Goal: Information Seeking & Learning: Learn about a topic

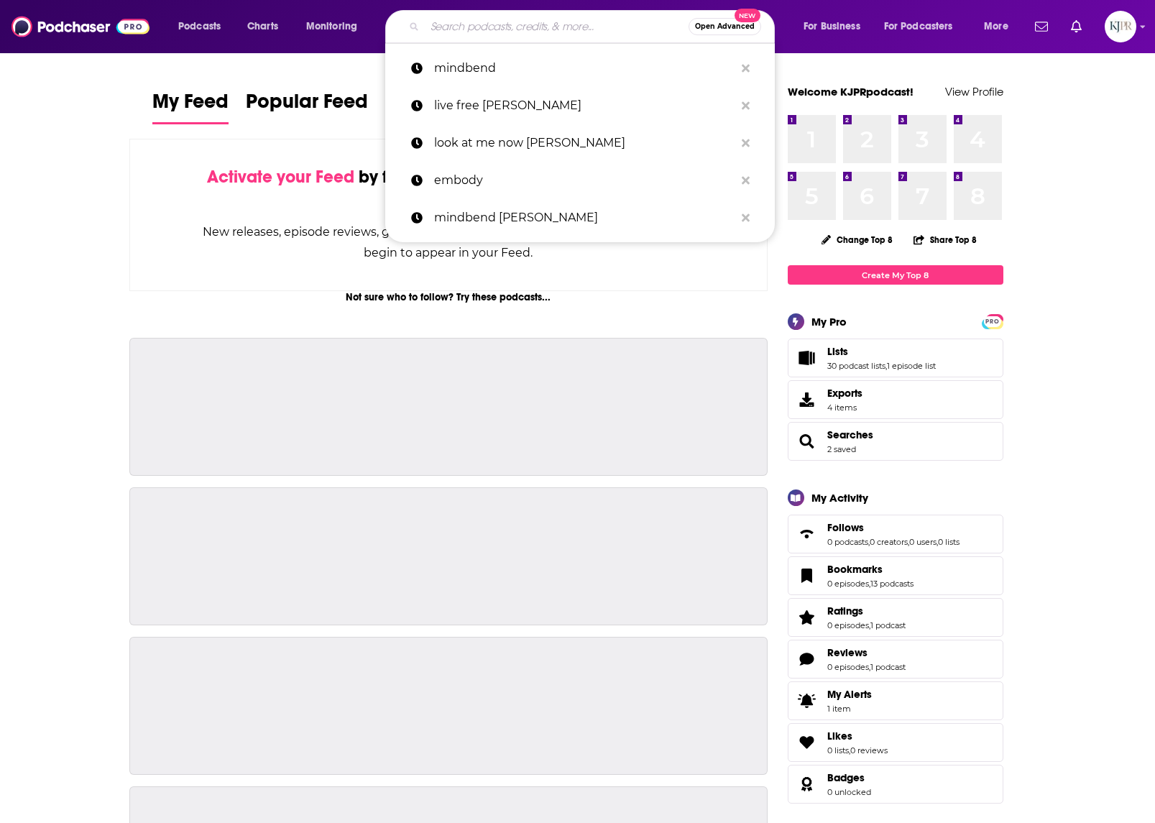
click at [489, 20] on input "Search podcasts, credits, & more..." at bounding box center [557, 26] width 264 height 23
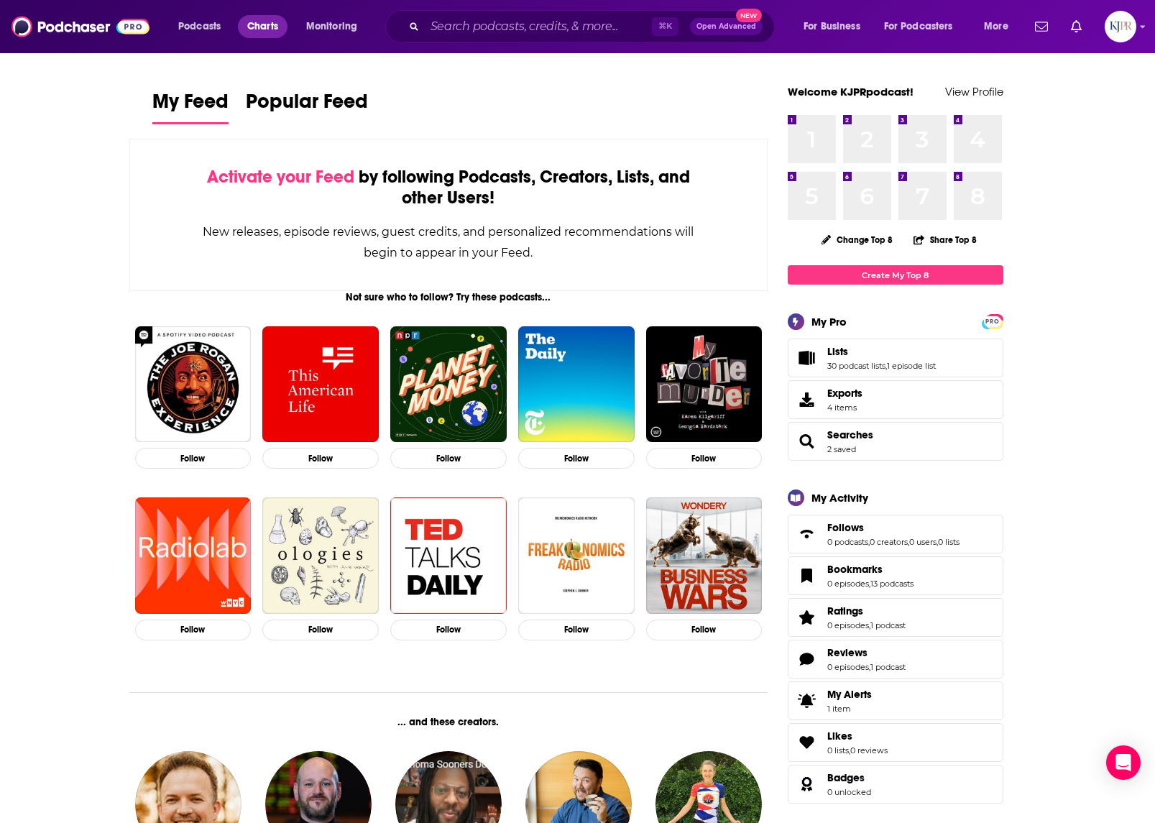
click at [257, 21] on span "Charts" at bounding box center [262, 27] width 31 height 20
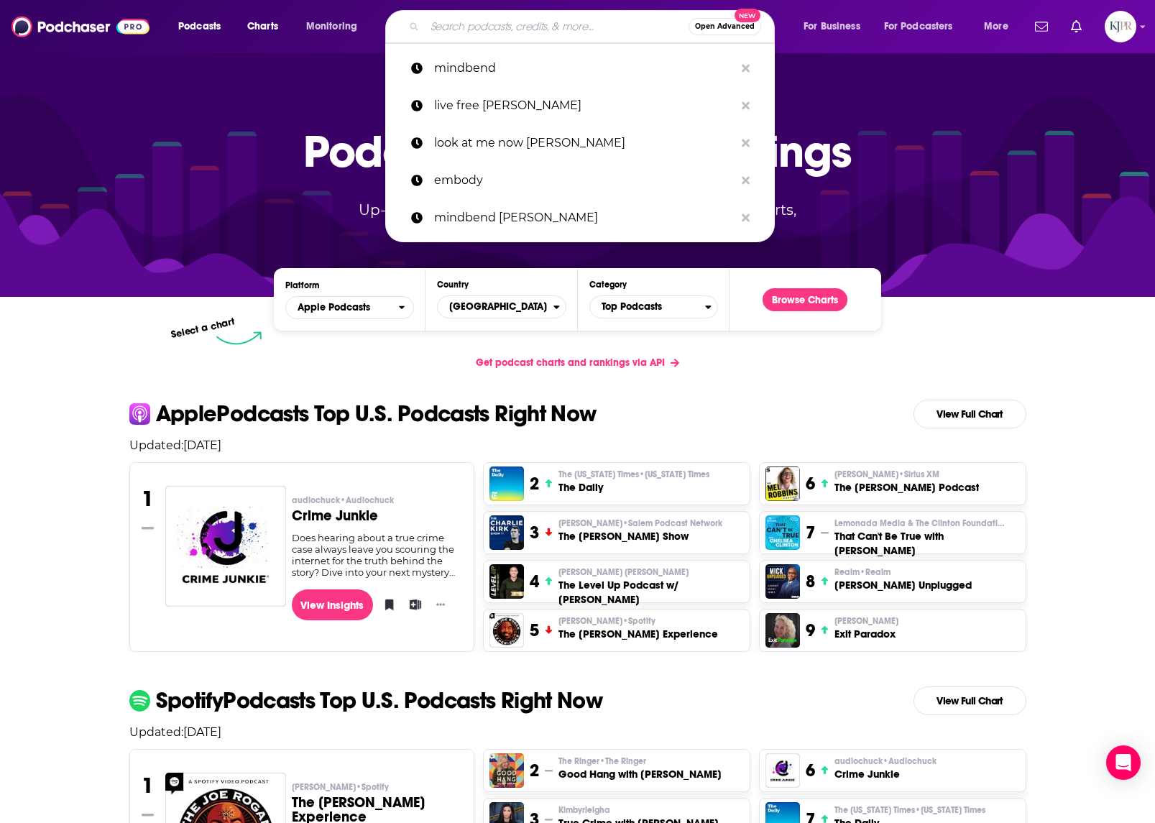
click at [556, 16] on input "Search podcasts, credits, & more..." at bounding box center [557, 26] width 264 height 23
click at [549, 97] on p "live free brathwaite" at bounding box center [584, 105] width 300 height 37
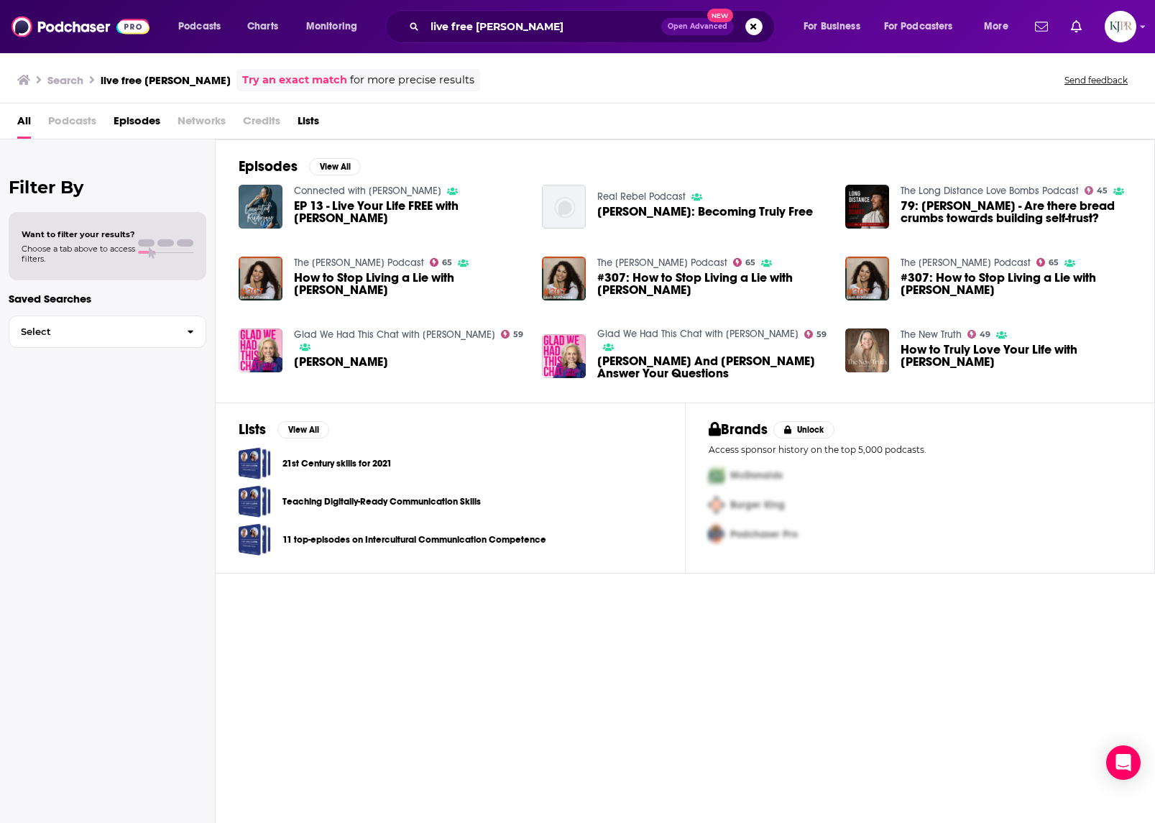
click at [684, 278] on span "#307: How to Stop Living a Lie with Leah Brathwaite" at bounding box center [712, 284] width 231 height 24
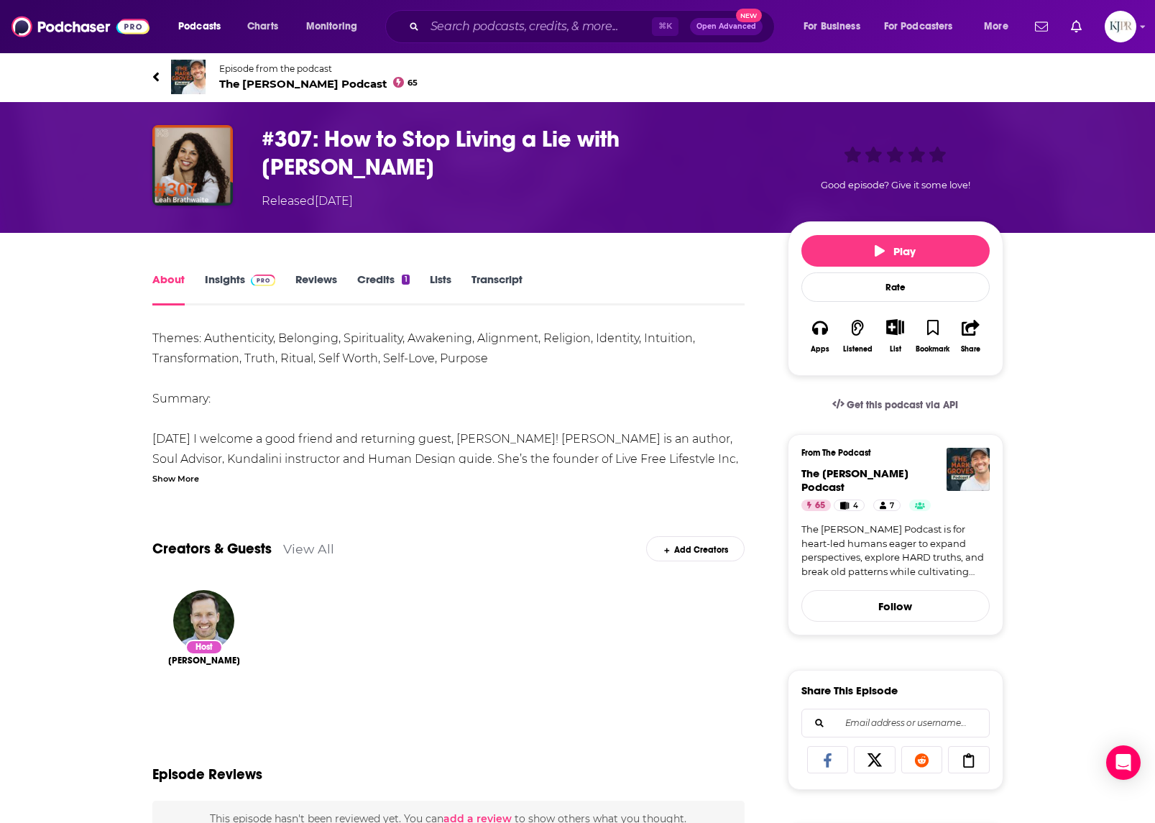
click at [235, 275] on link "Insights" at bounding box center [240, 288] width 71 height 33
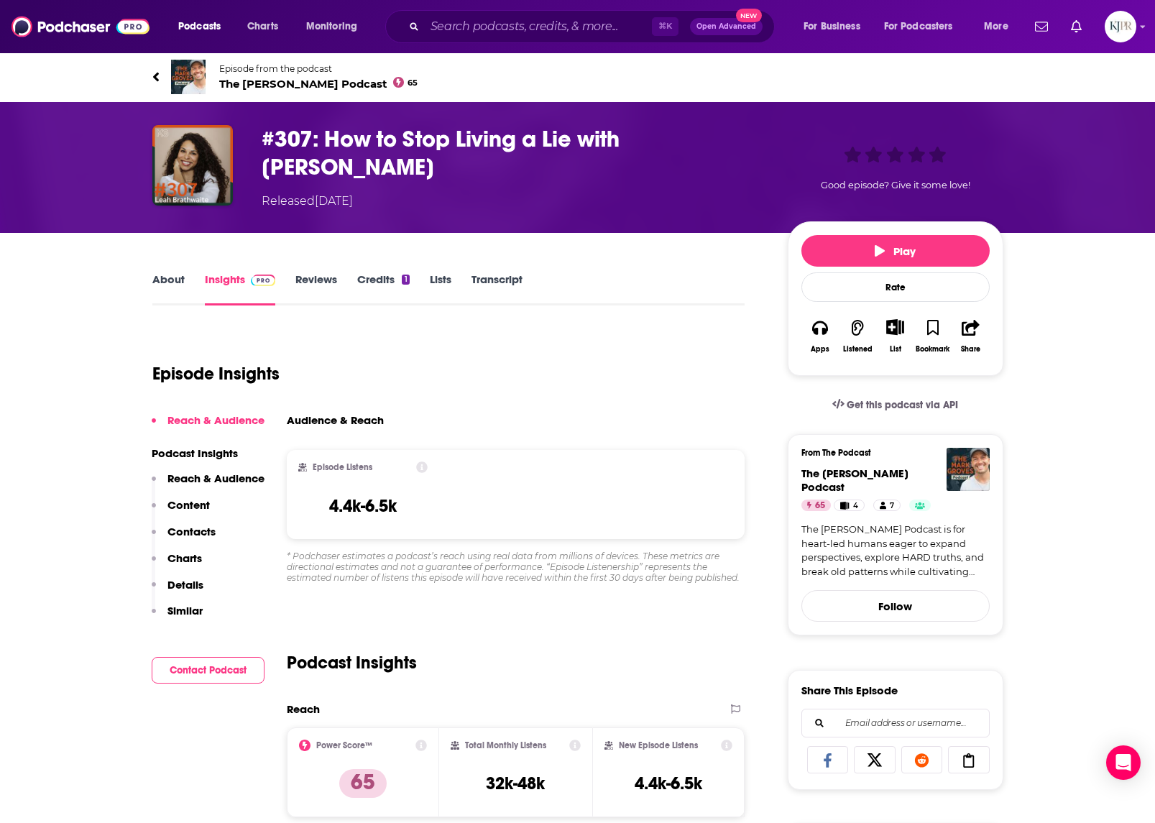
click at [254, 80] on span "The Mark Groves Podcast 65" at bounding box center [318, 84] width 199 height 14
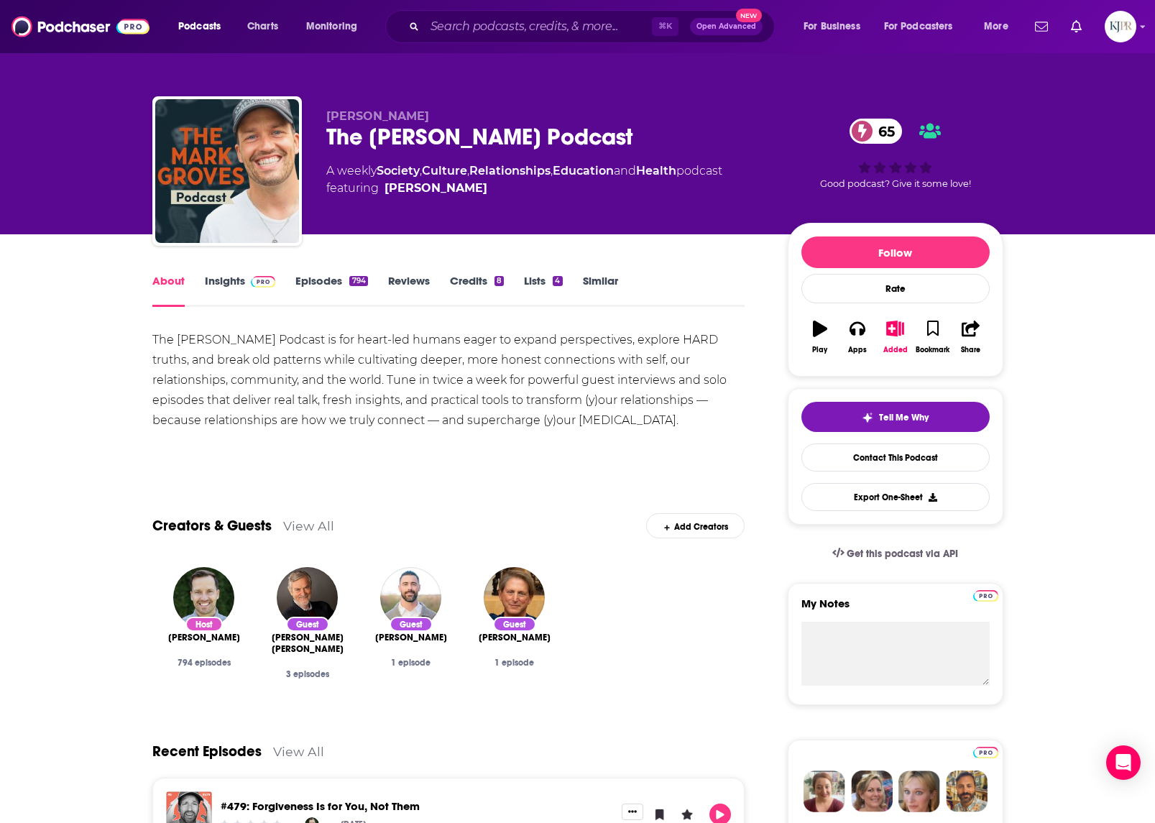
click at [235, 285] on link "Insights" at bounding box center [240, 290] width 71 height 33
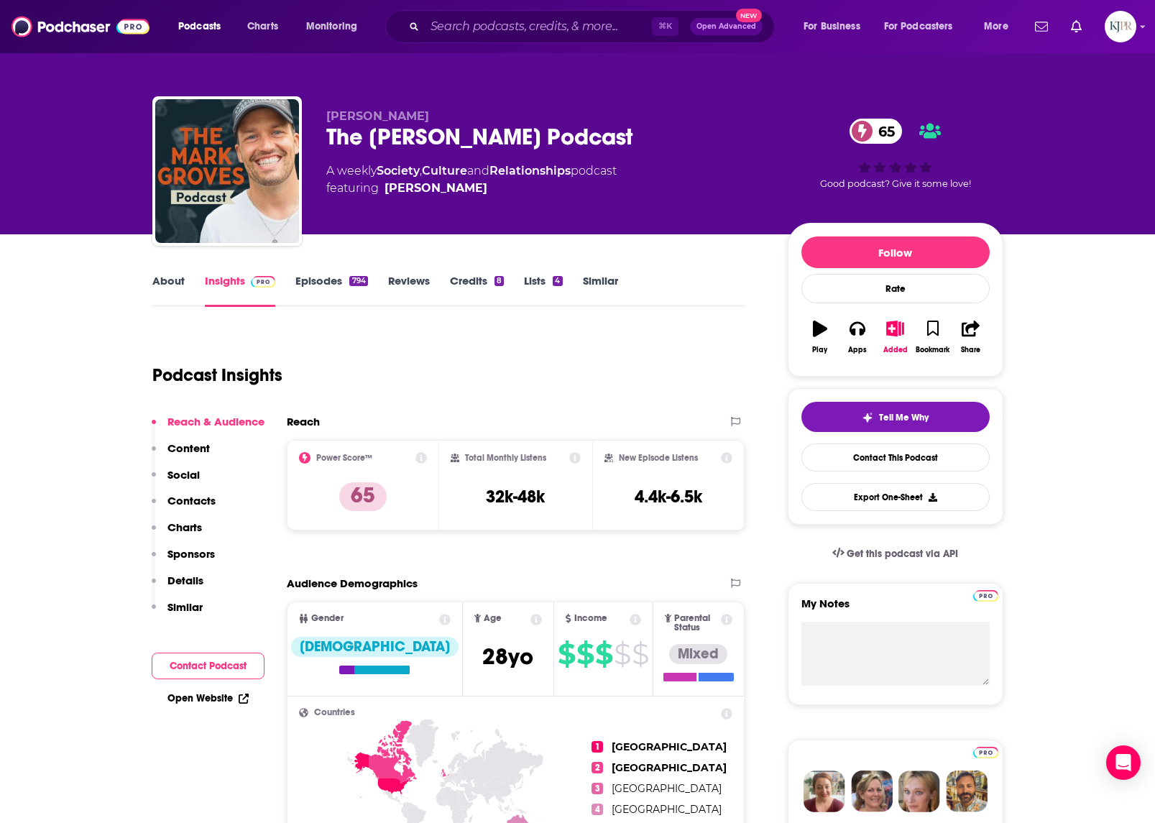
click at [360, 278] on div "794" at bounding box center [358, 281] width 18 height 10
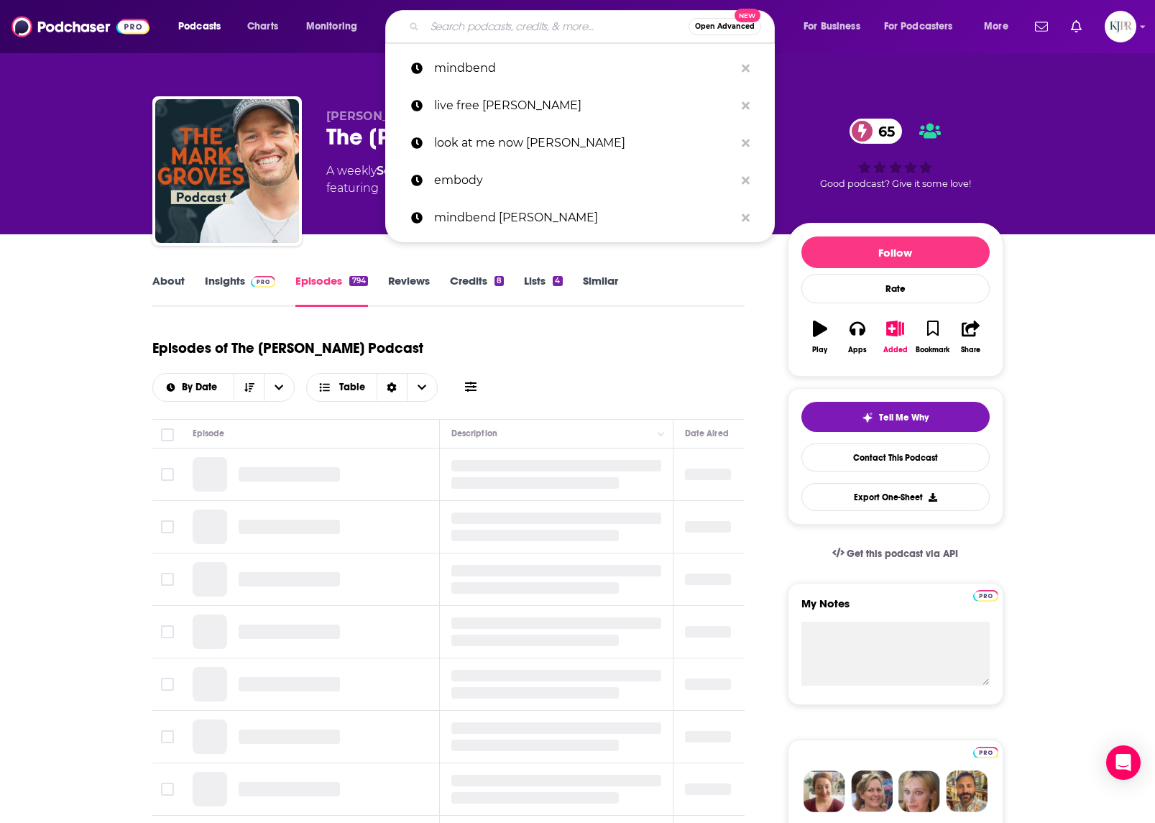
click at [571, 24] on input "Search podcasts, credits, & more..." at bounding box center [557, 26] width 264 height 23
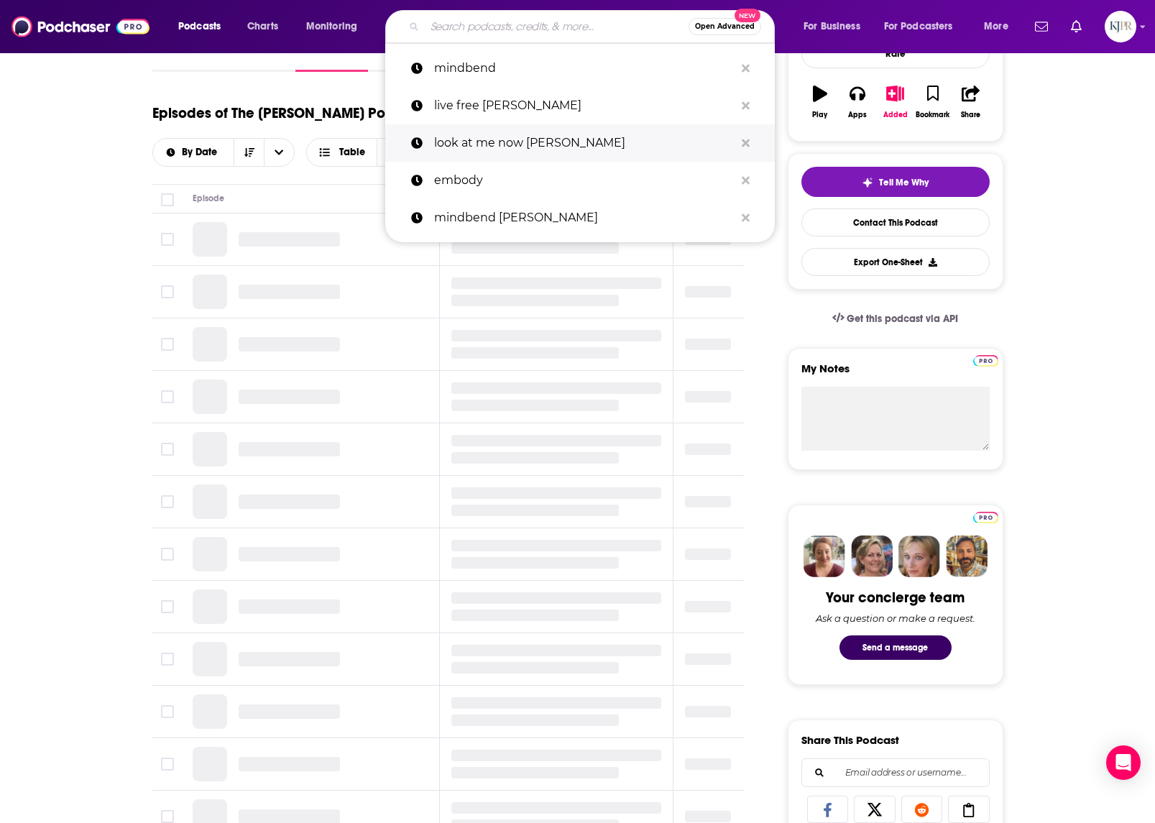
scroll to position [341, 0]
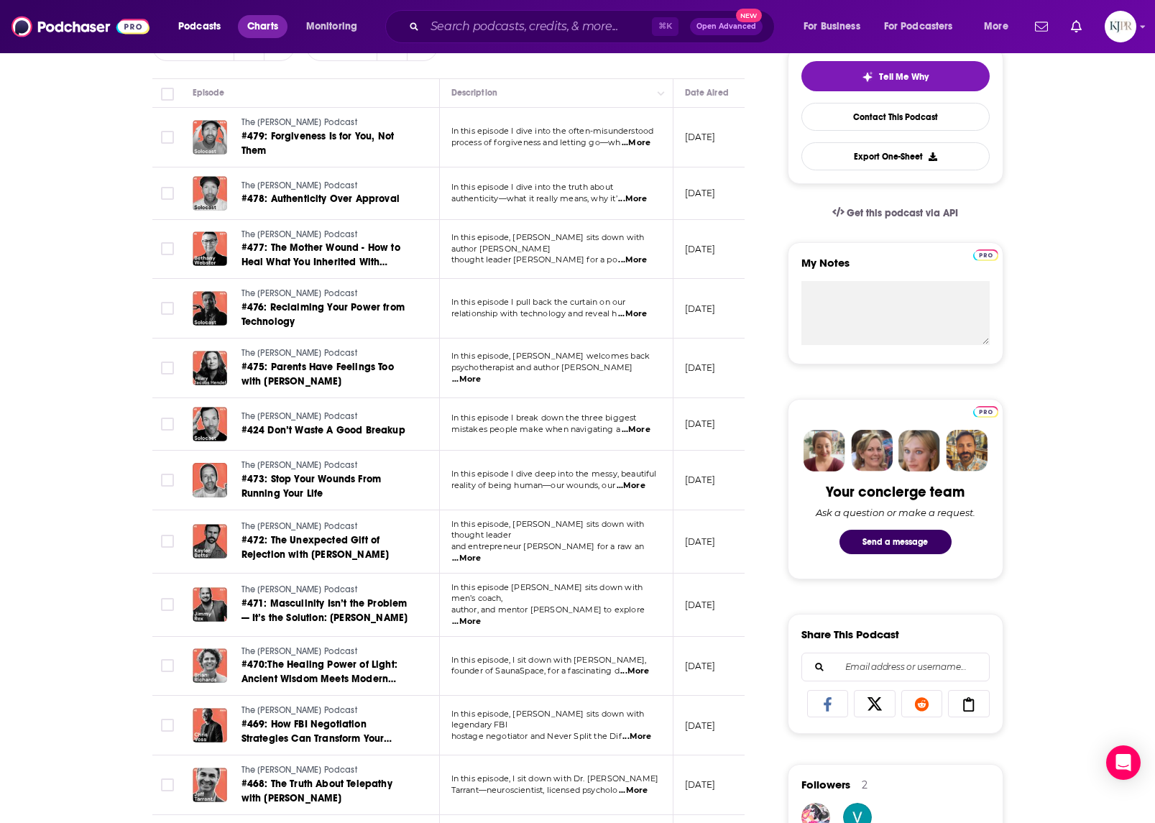
click at [249, 24] on span "Charts" at bounding box center [262, 27] width 31 height 20
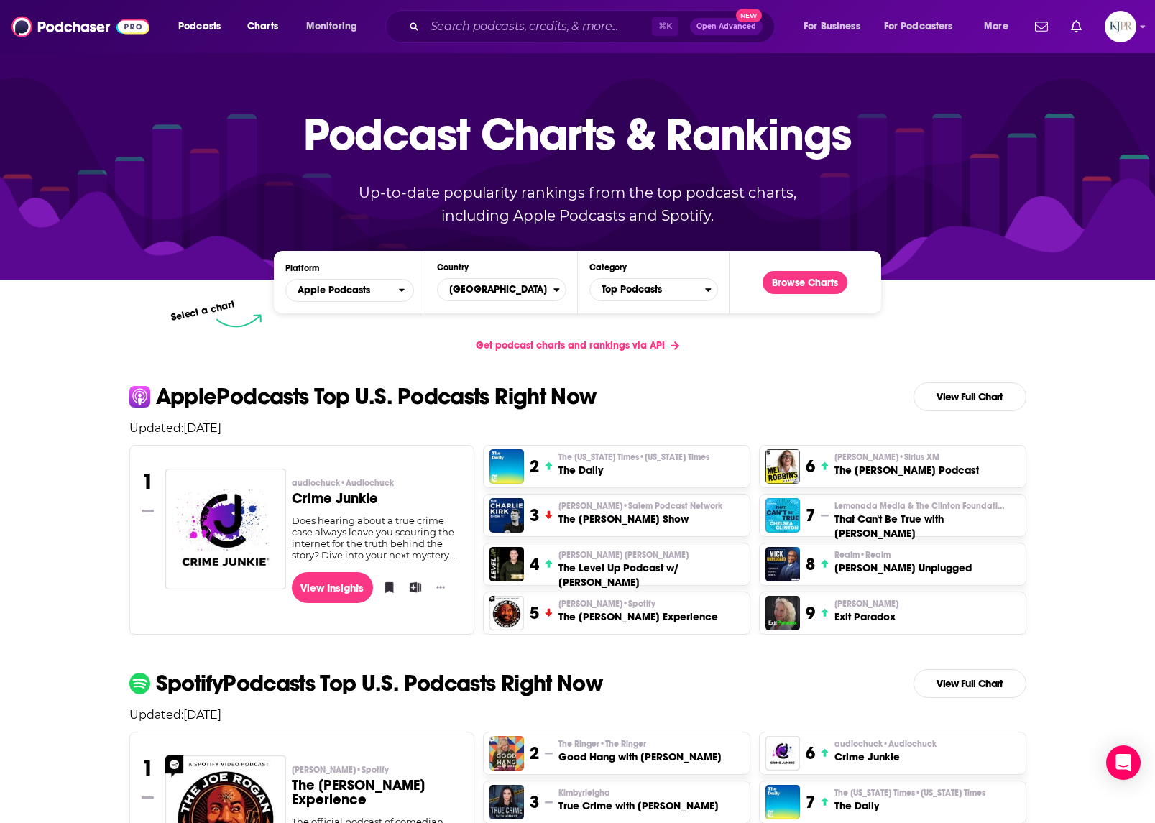
scroll to position [30, 0]
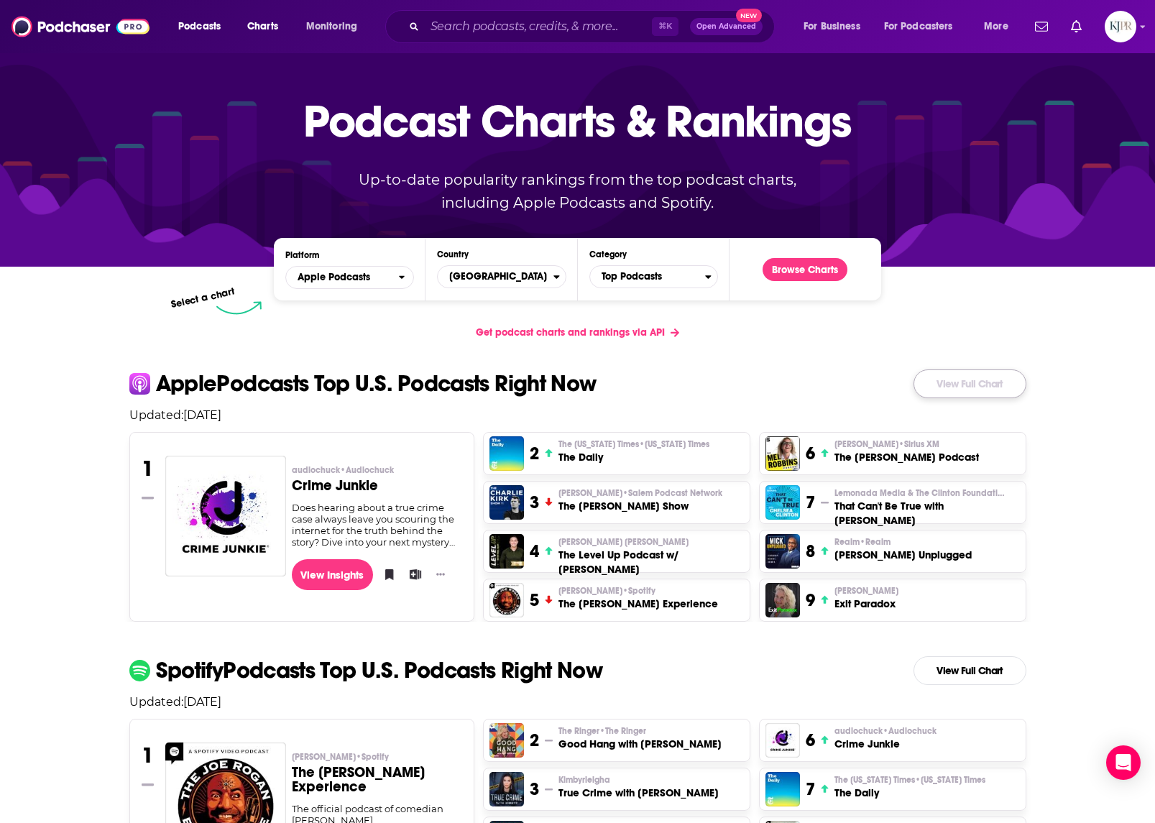
click at [986, 379] on link "View Full Chart" at bounding box center [970, 383] width 113 height 29
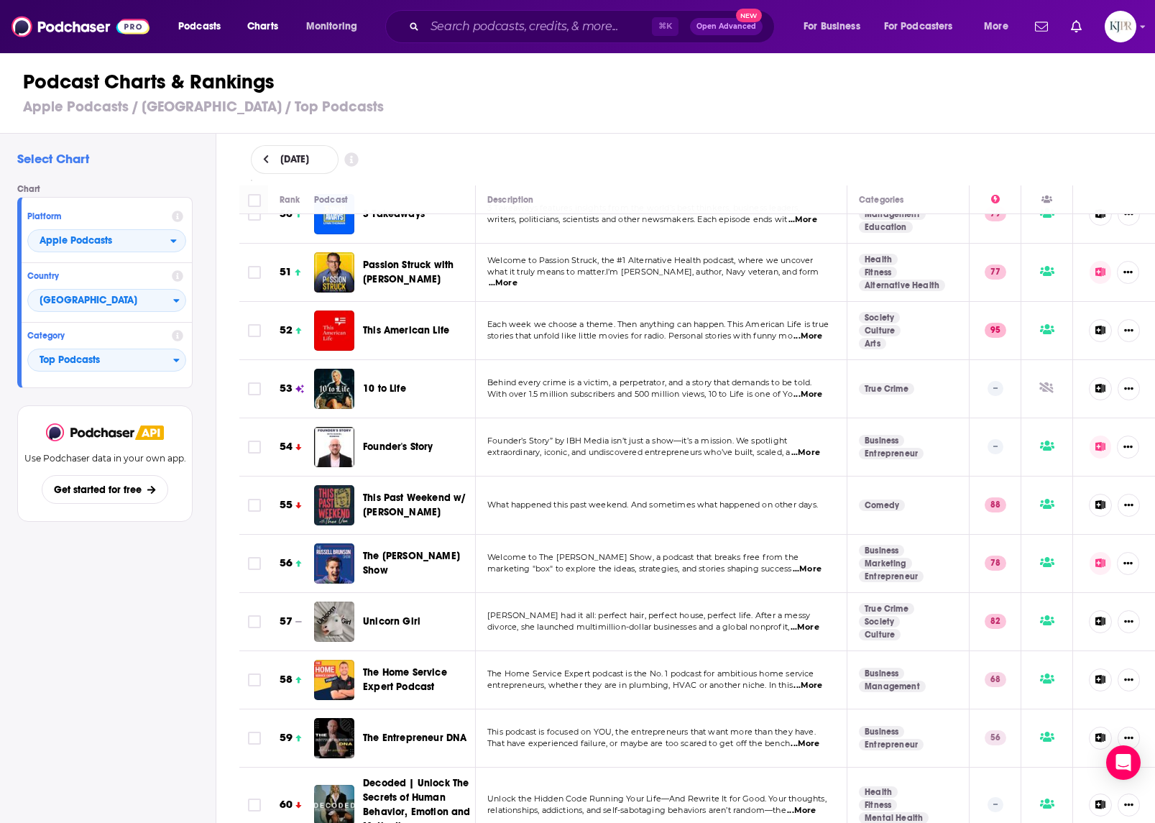
click at [730, 331] on td "Each week we choose a theme. Then anything can happen. This American Life is tr…" at bounding box center [662, 331] width 372 height 58
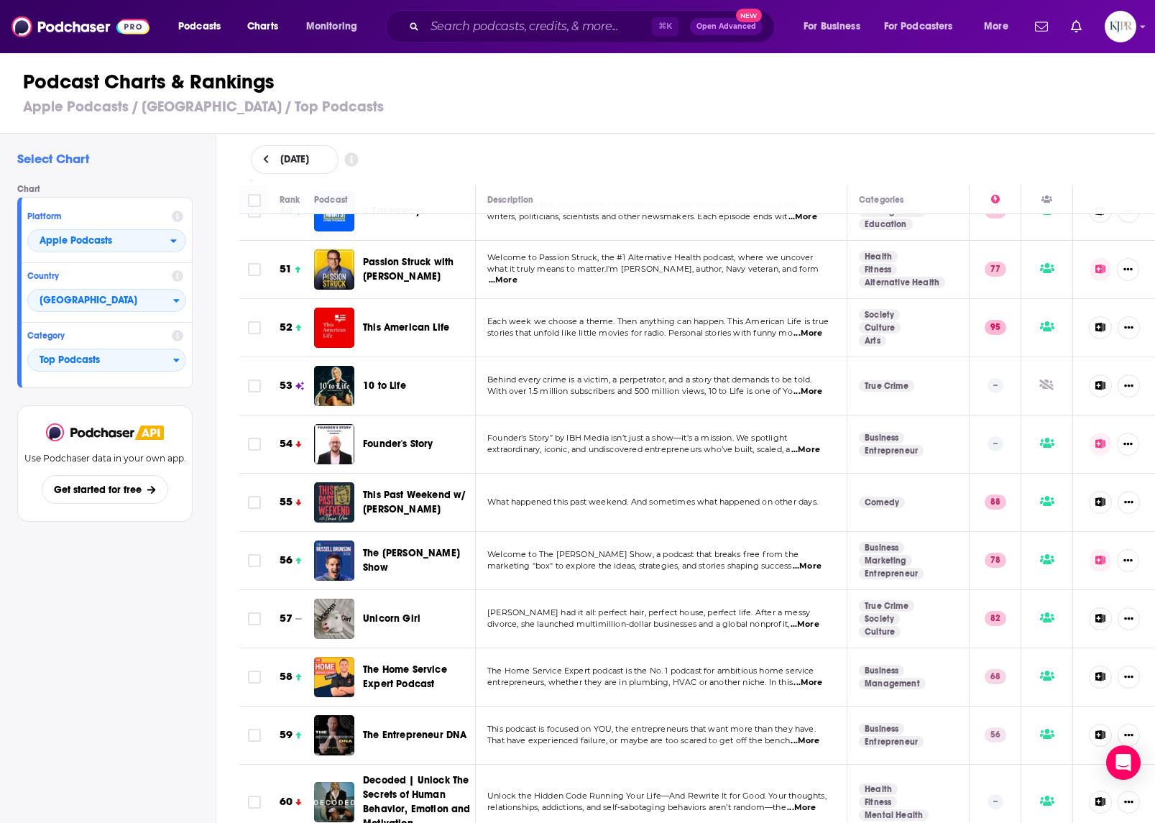
drag, startPoint x: 730, startPoint y: 331, endPoint x: 717, endPoint y: 349, distance: 22.7
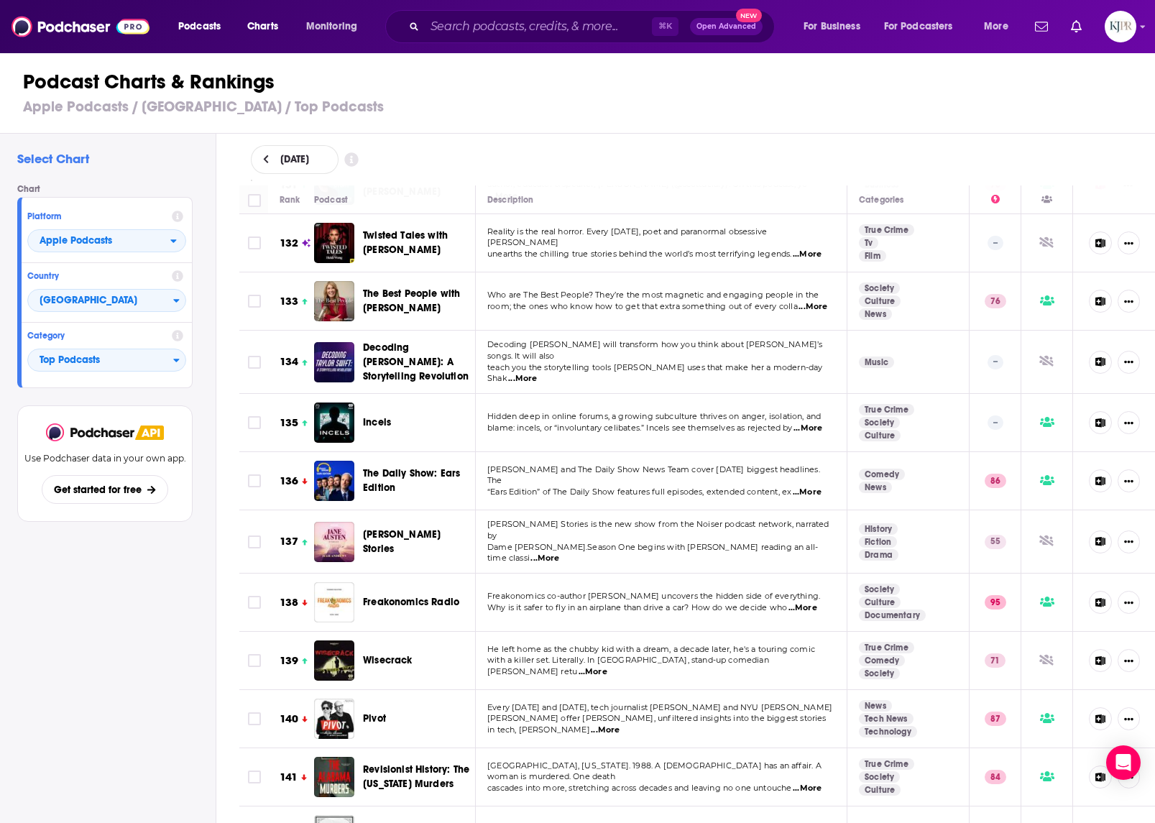
scroll to position [7790, 0]
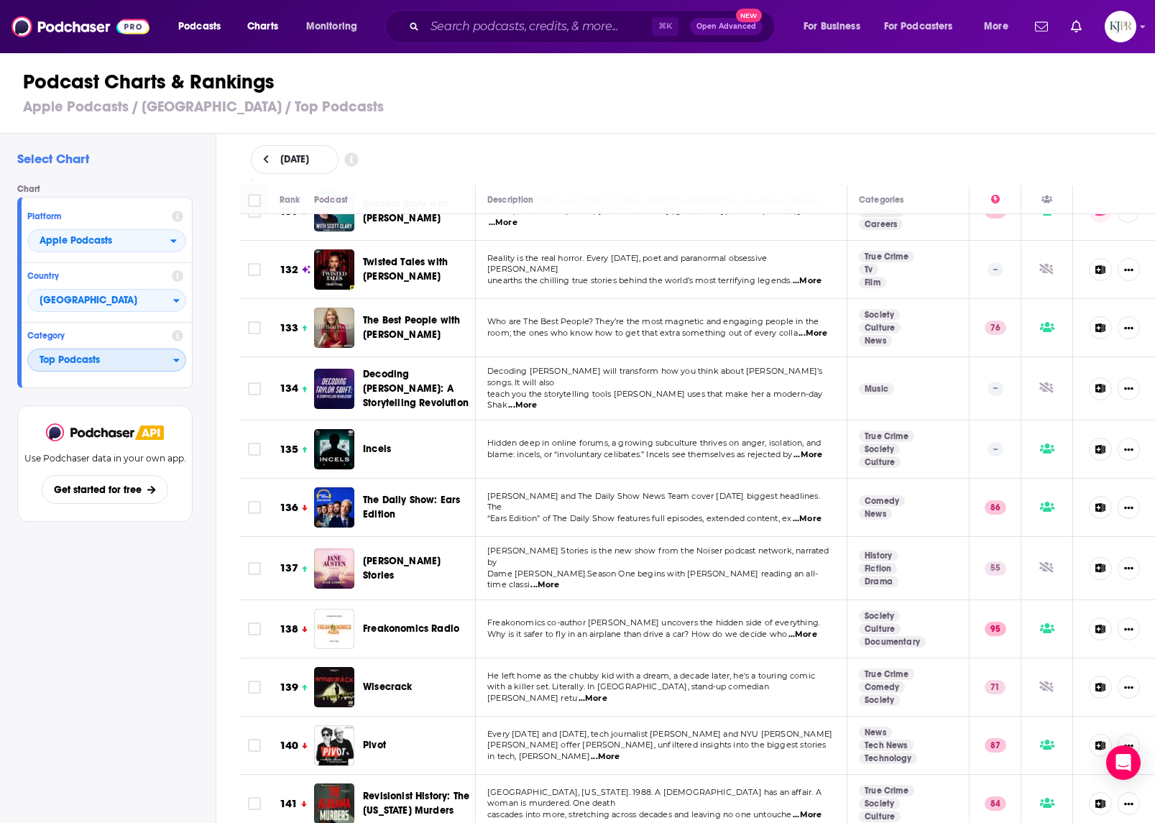
click at [141, 371] on span "Top Podcasts" at bounding box center [100, 361] width 145 height 24
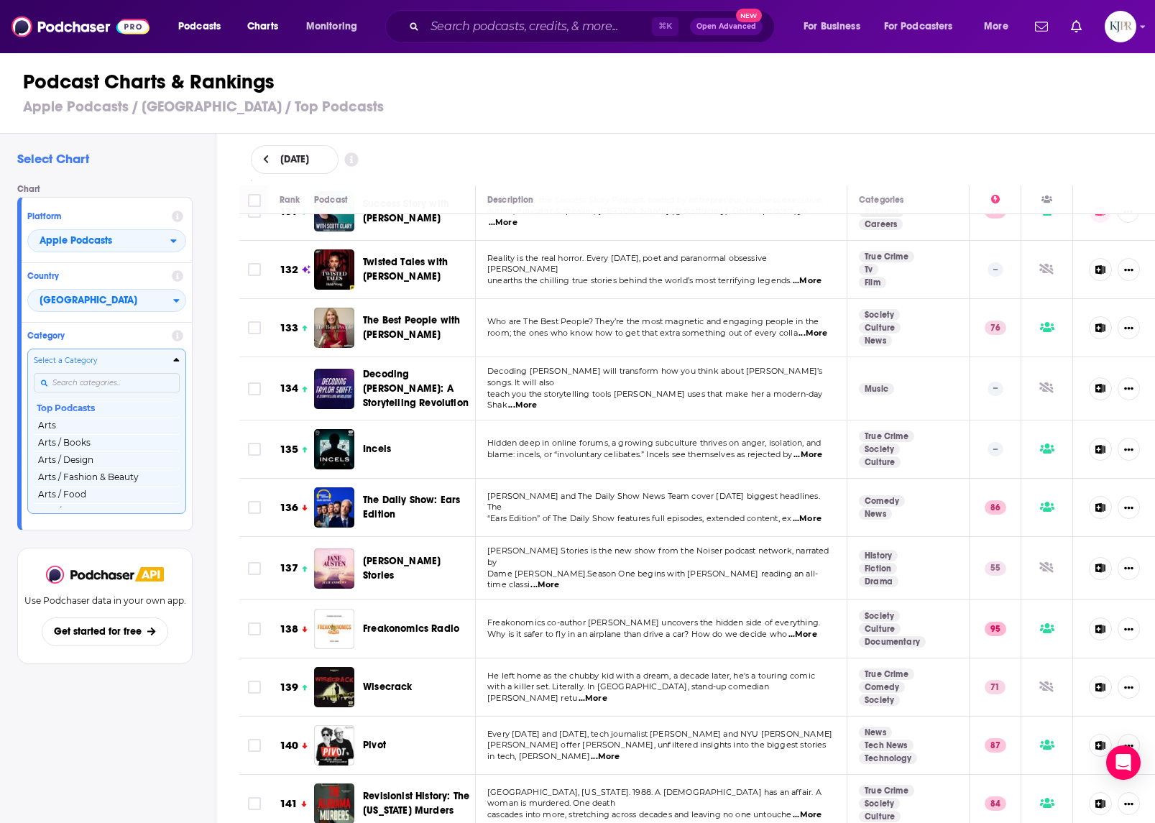
click at [121, 378] on input "Categories" at bounding box center [107, 382] width 146 height 19
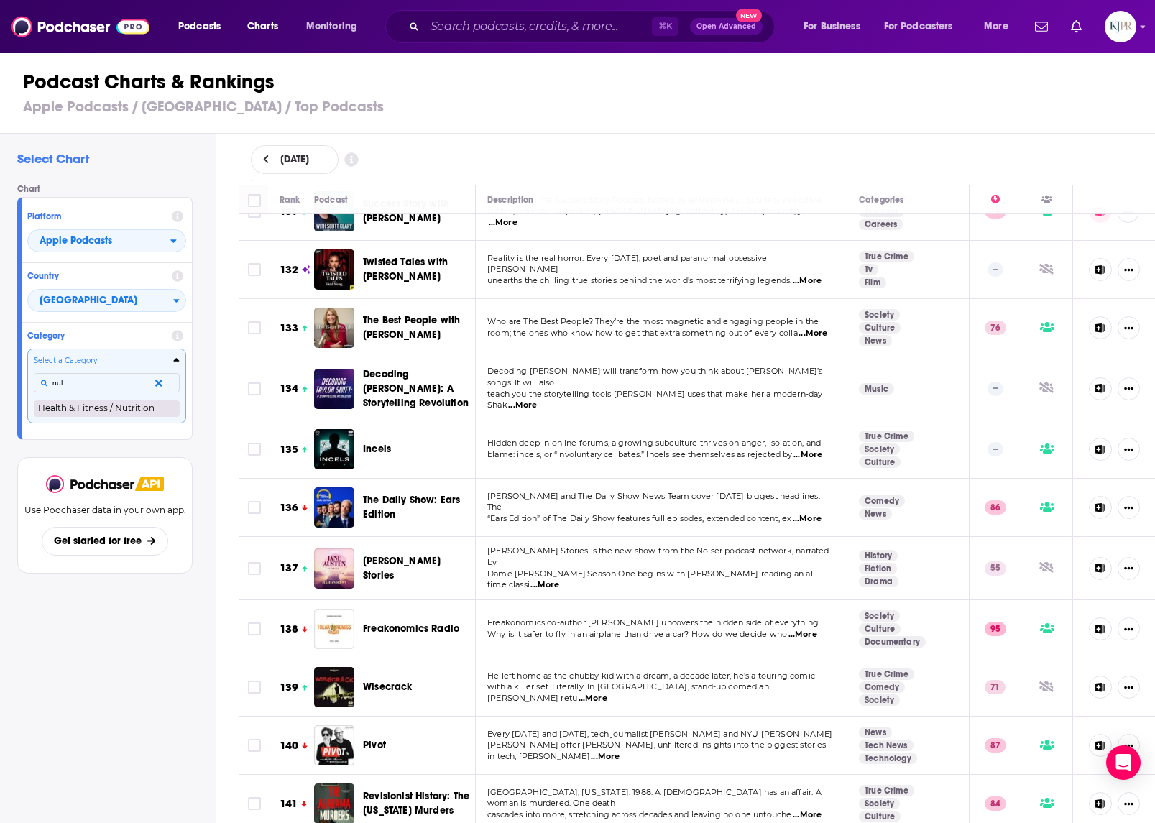
type input "nut"
click at [126, 412] on button "Health & Fitness / Nutrition" at bounding box center [107, 408] width 146 height 17
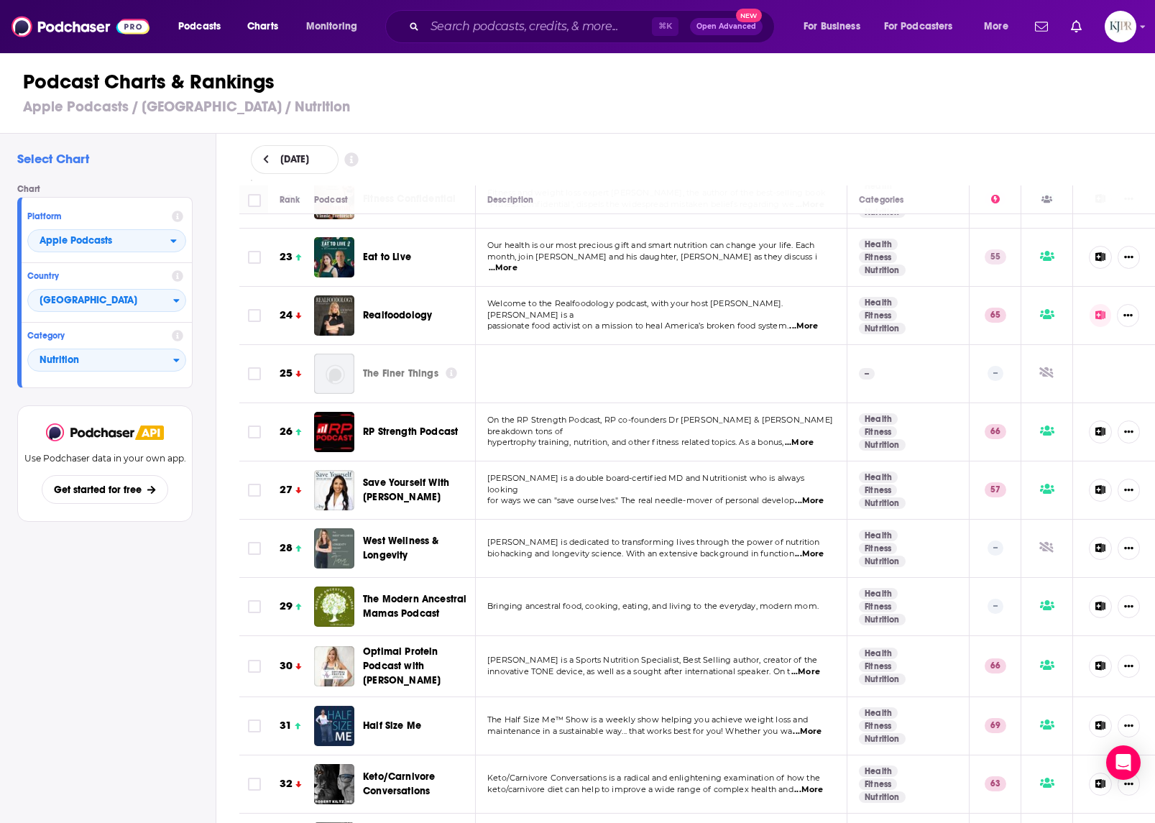
scroll to position [1569, 0]
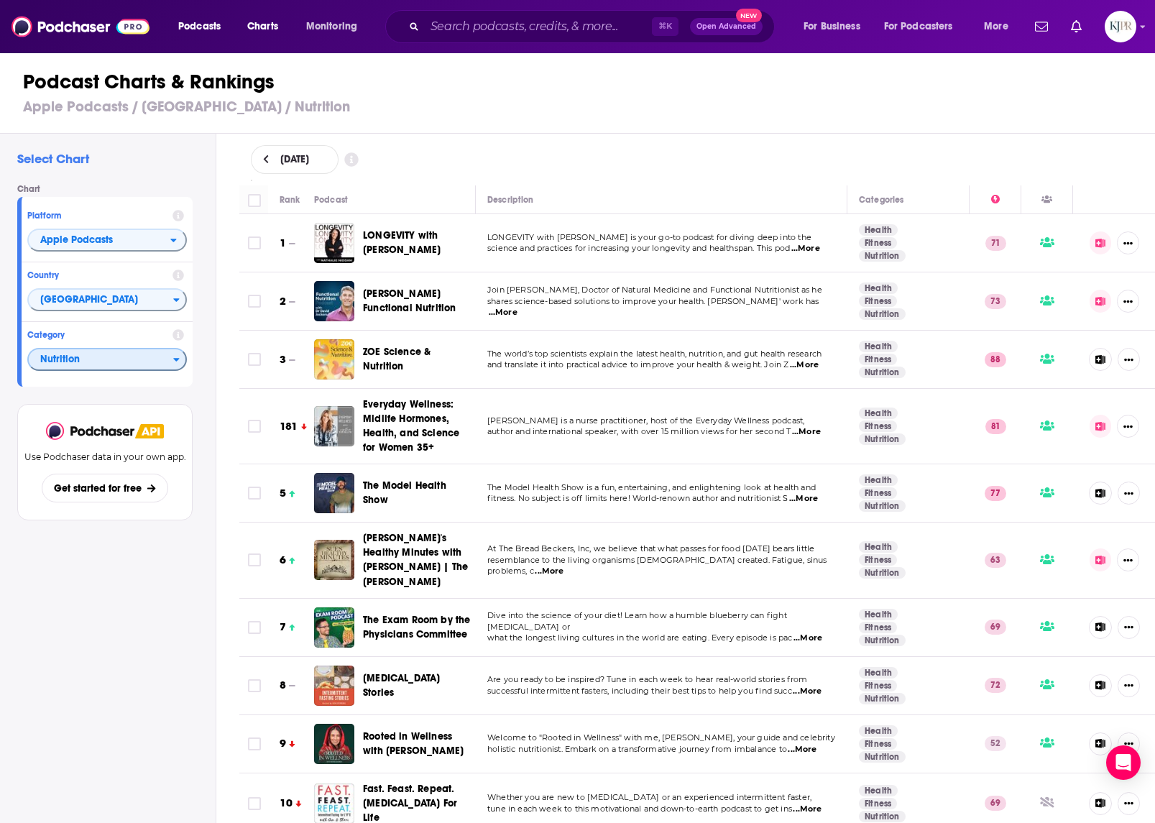
click at [96, 367] on span "Nutrition" at bounding box center [101, 360] width 144 height 24
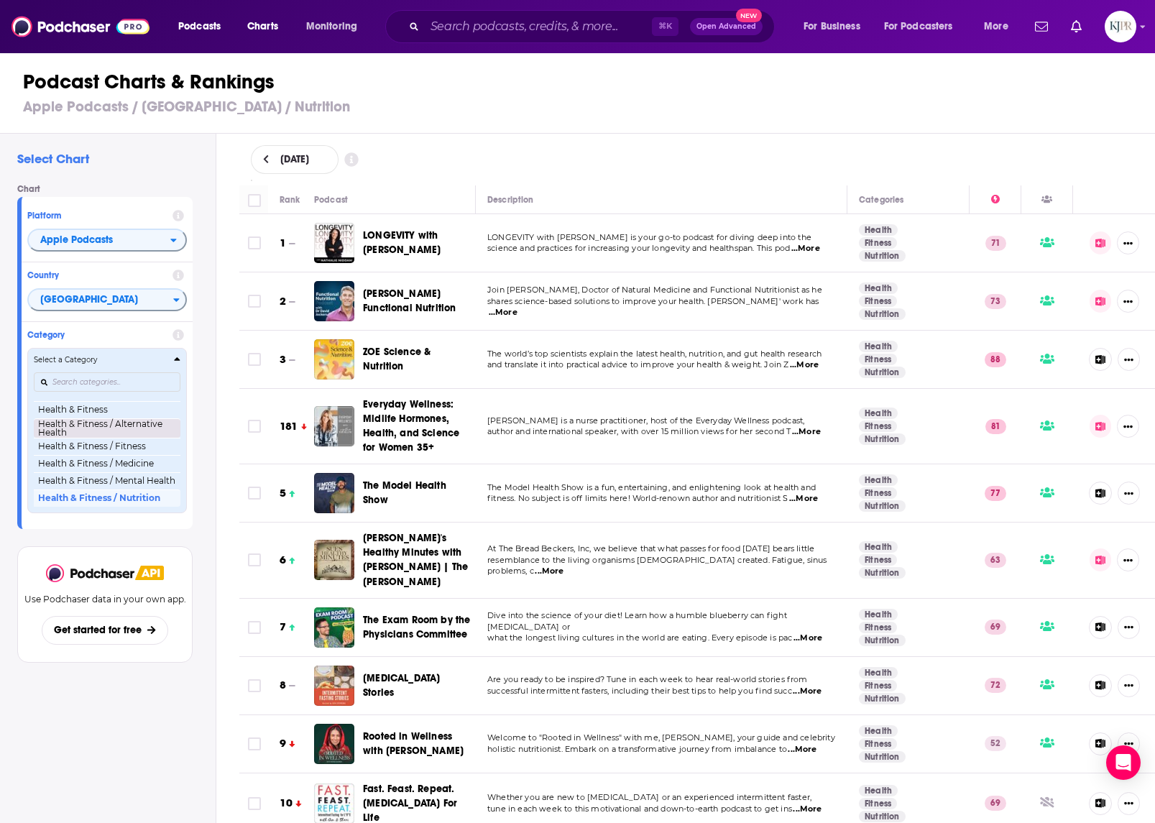
scroll to position [497, 0]
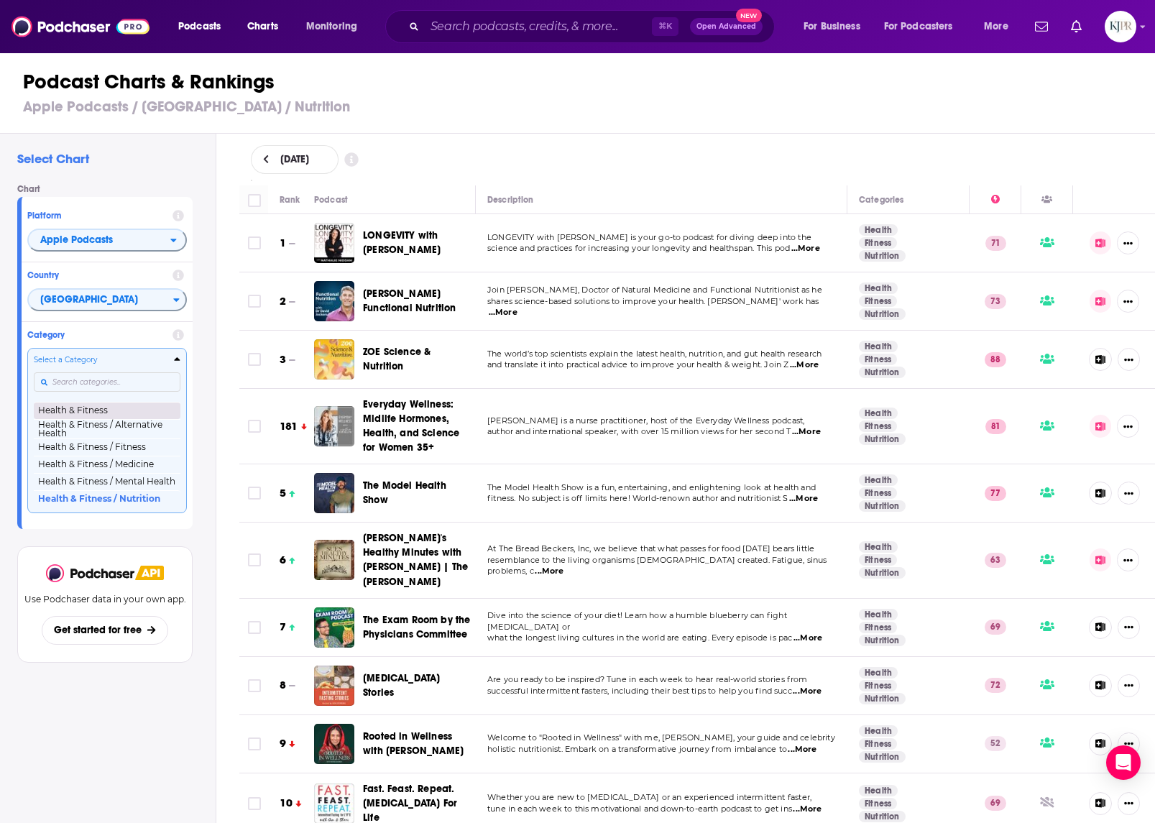
click at [122, 416] on button "Health & Fitness" at bounding box center [107, 410] width 147 height 17
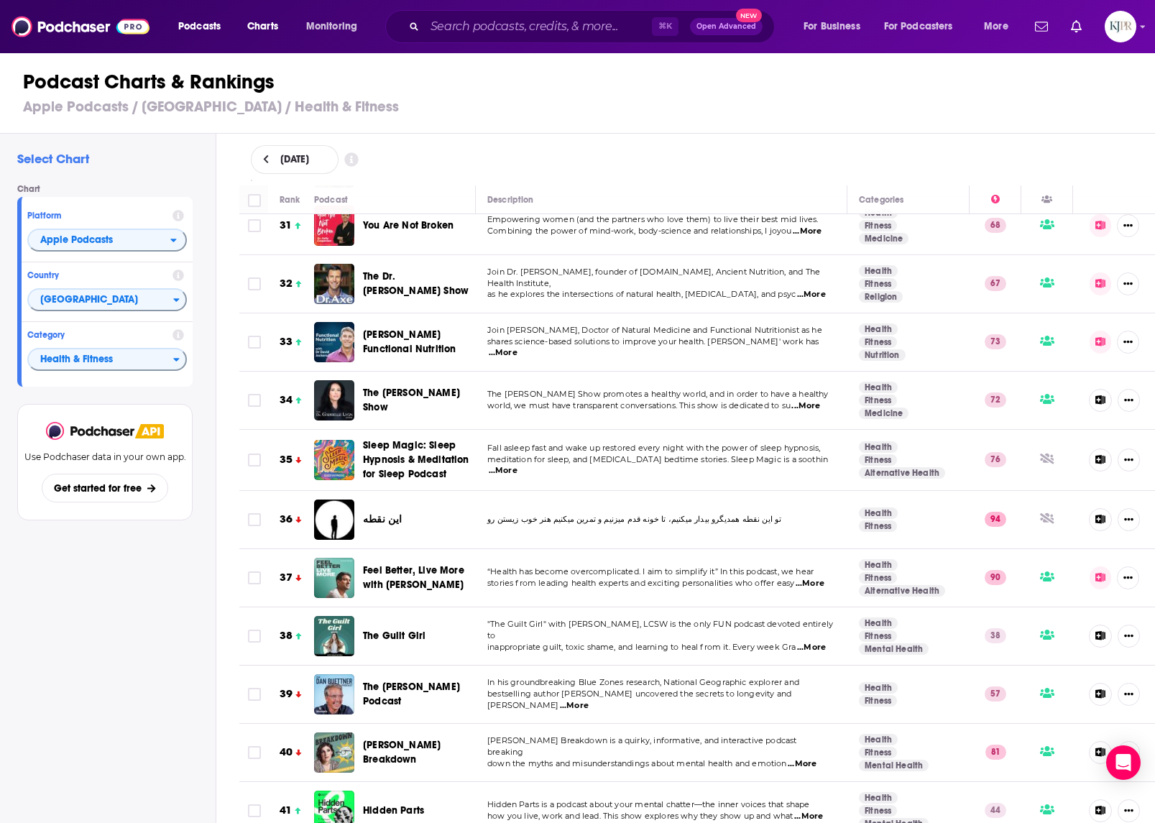
scroll to position [1817, 0]
